Goal: Navigation & Orientation: Find specific page/section

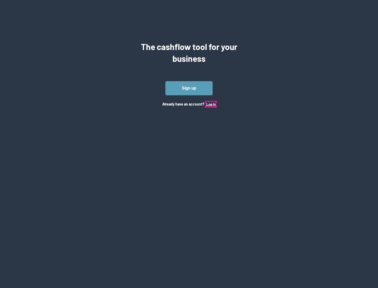
click at [211, 104] on button "Log In" at bounding box center [210, 104] width 9 height 4
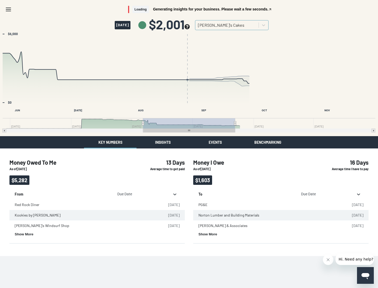
click at [163, 142] on button "Insights" at bounding box center [162, 142] width 52 height 12
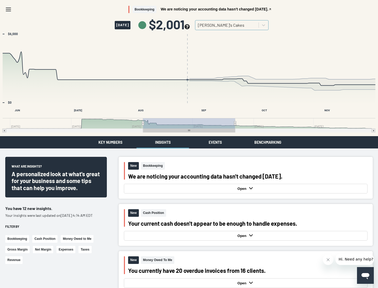
click at [215, 142] on button "Events" at bounding box center [215, 142] width 52 height 12
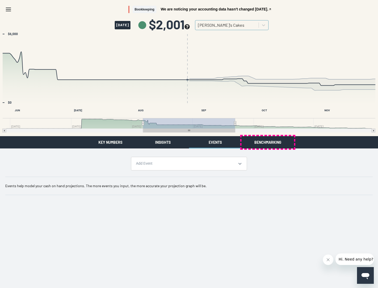
click at [267, 142] on button "Benchmarking" at bounding box center [267, 142] width 52 height 12
